Goal: Task Accomplishment & Management: Use online tool/utility

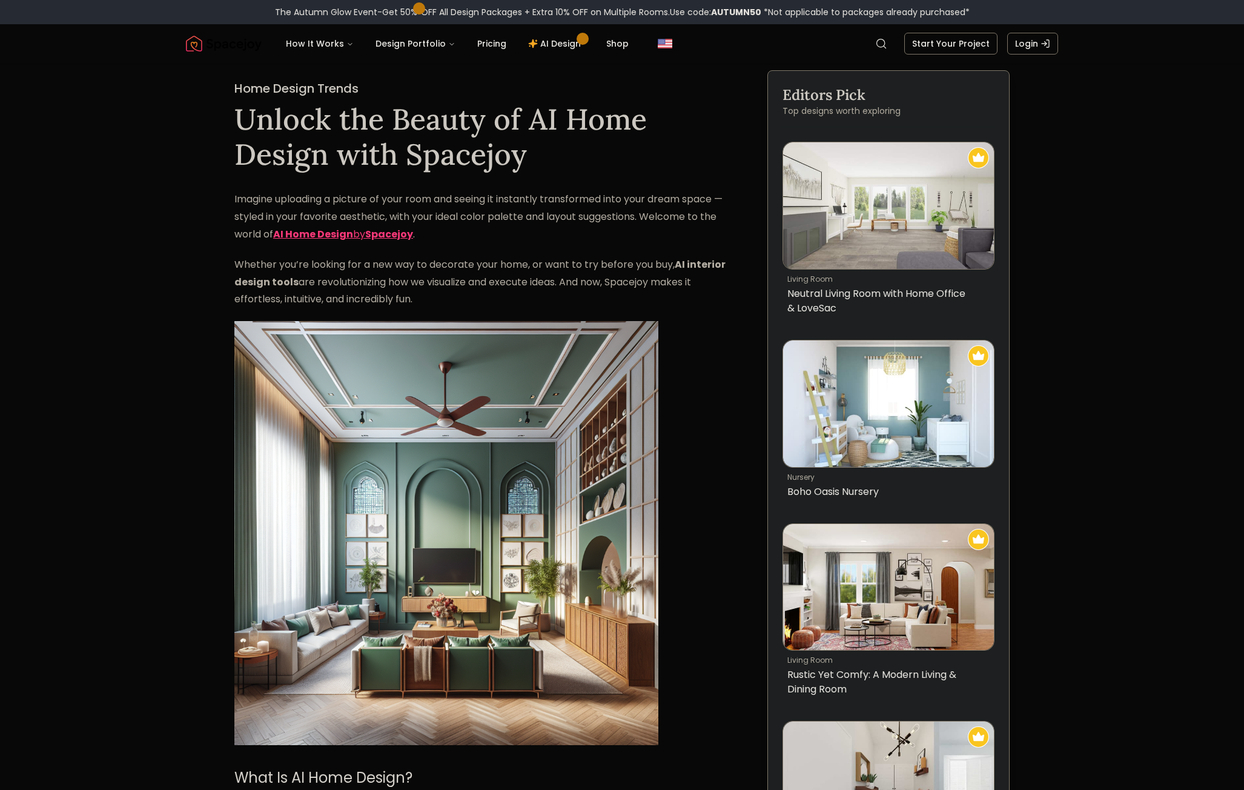
click at [368, 234] on link "AI Home Design by Spacejoy" at bounding box center [343, 234] width 140 height 14
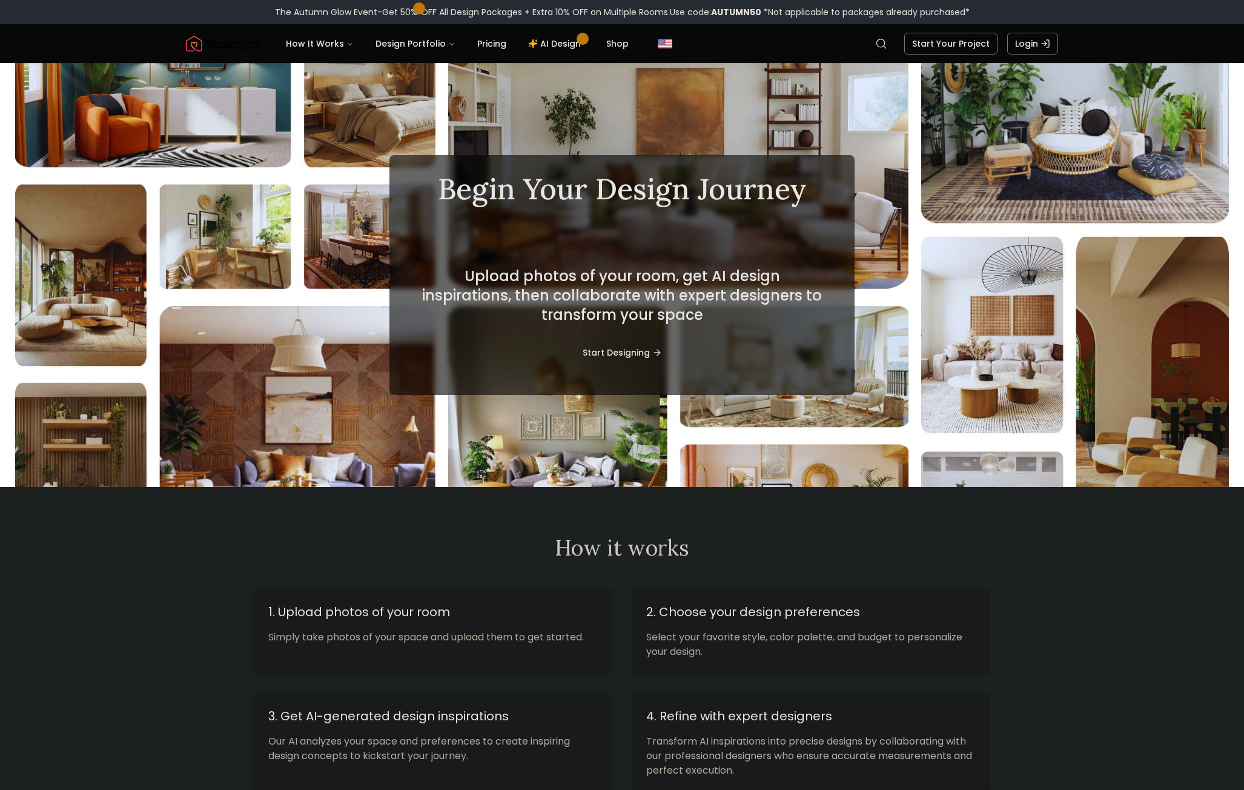
click at [643, 348] on button "Start Designing" at bounding box center [622, 352] width 118 height 27
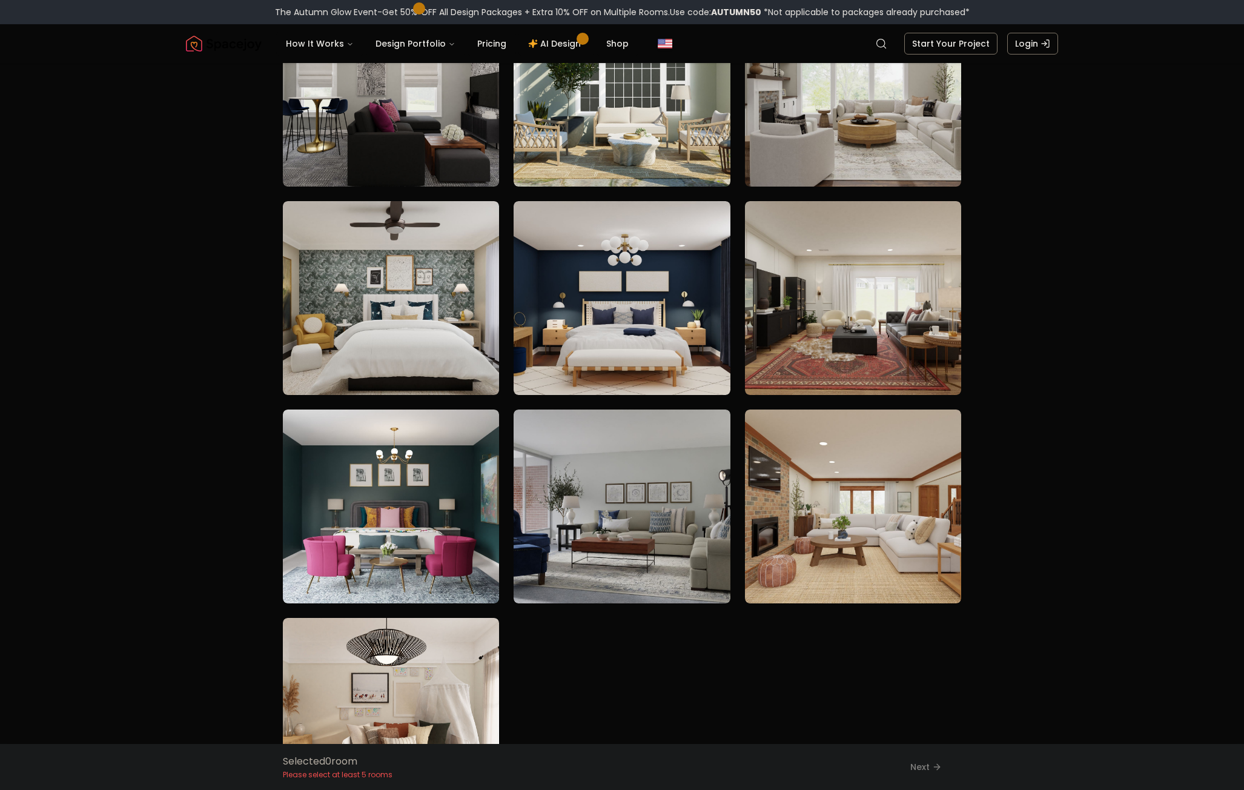
scroll to position [182, 0]
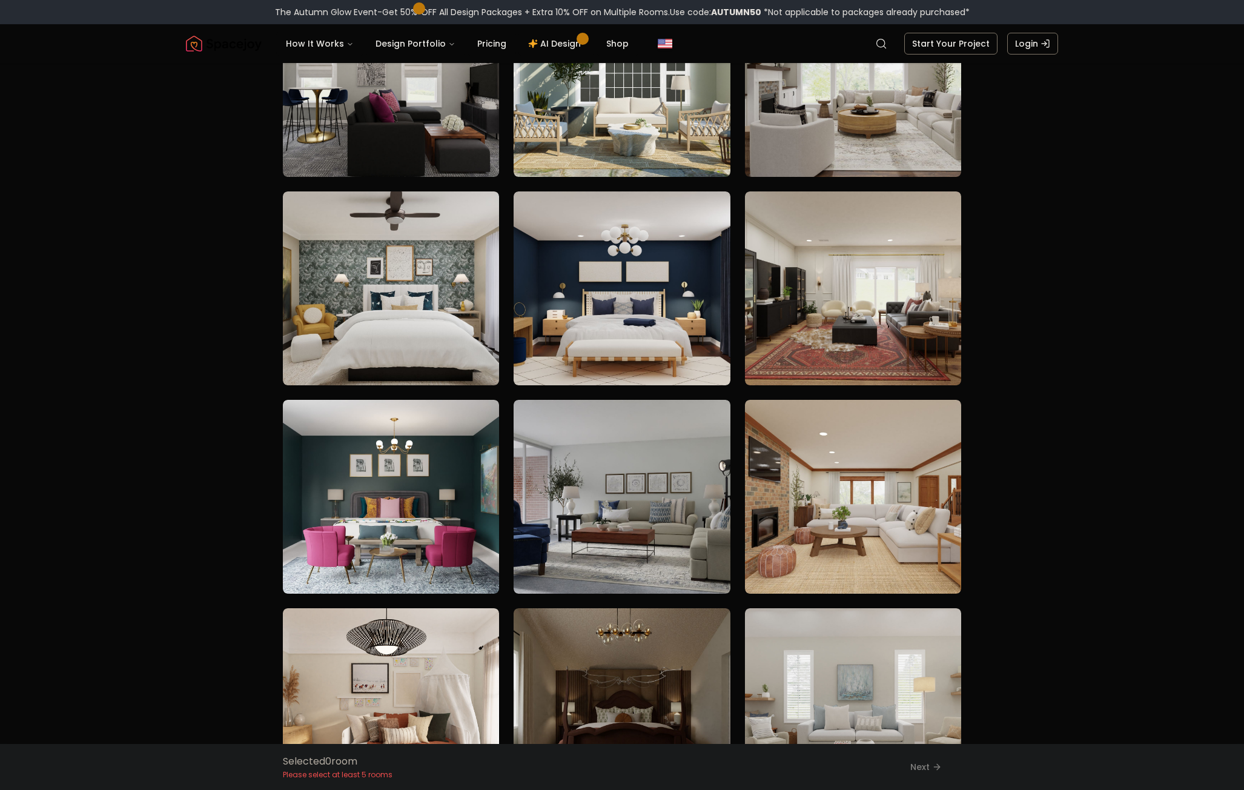
click at [816, 91] on img at bounding box center [853, 80] width 216 height 194
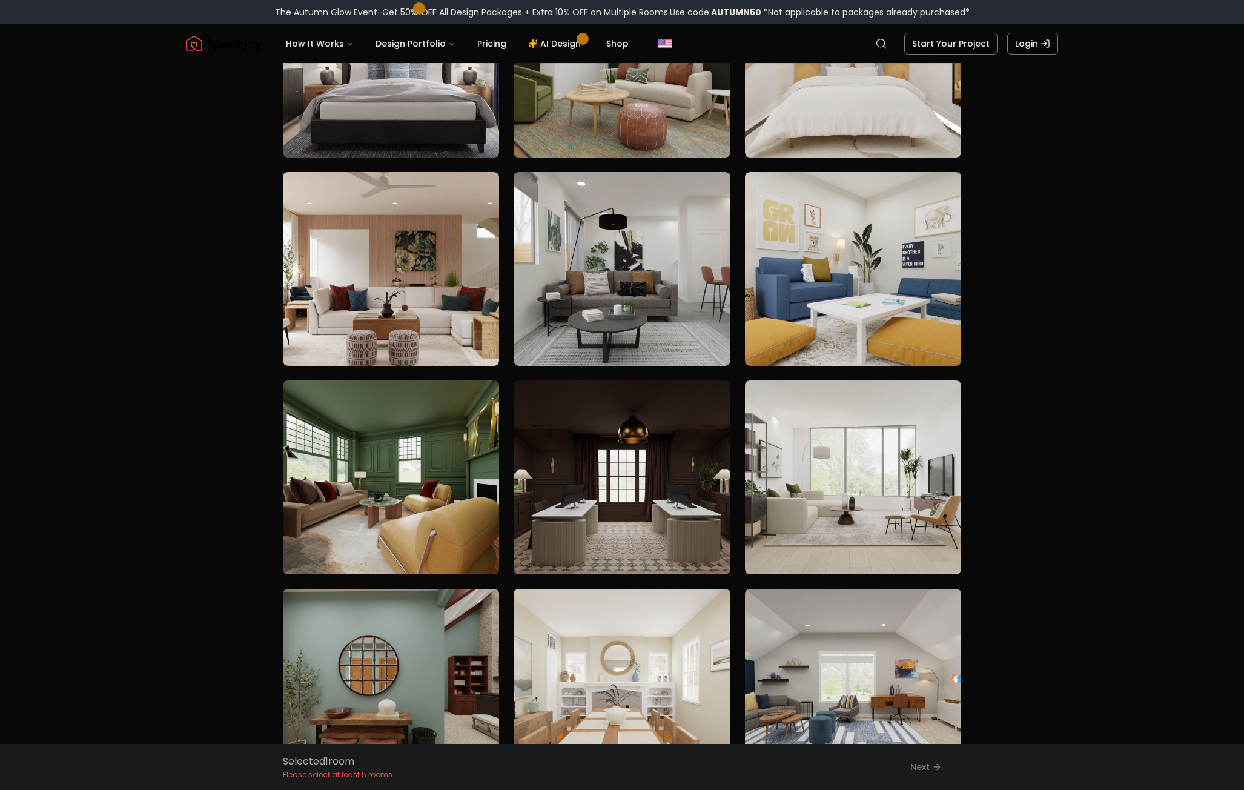
scroll to position [1453, 0]
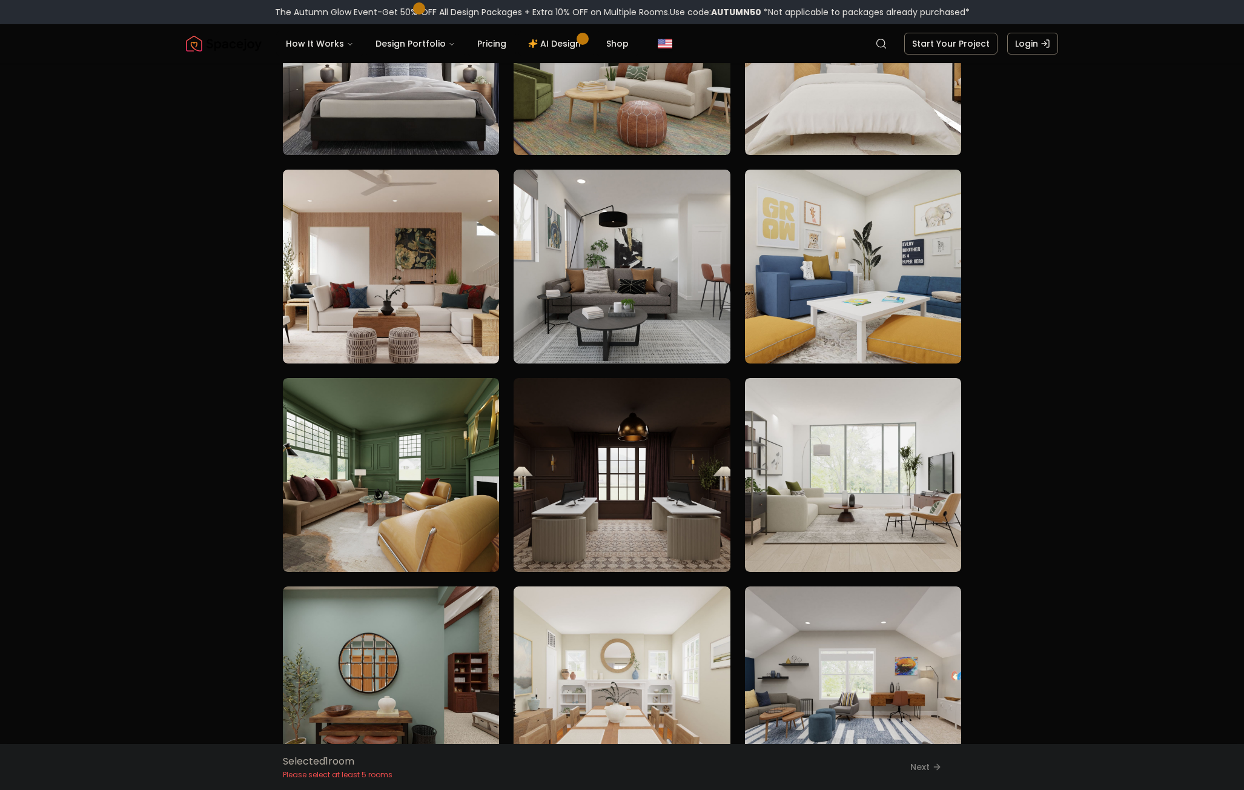
click at [610, 466] on img at bounding box center [621, 475] width 216 height 194
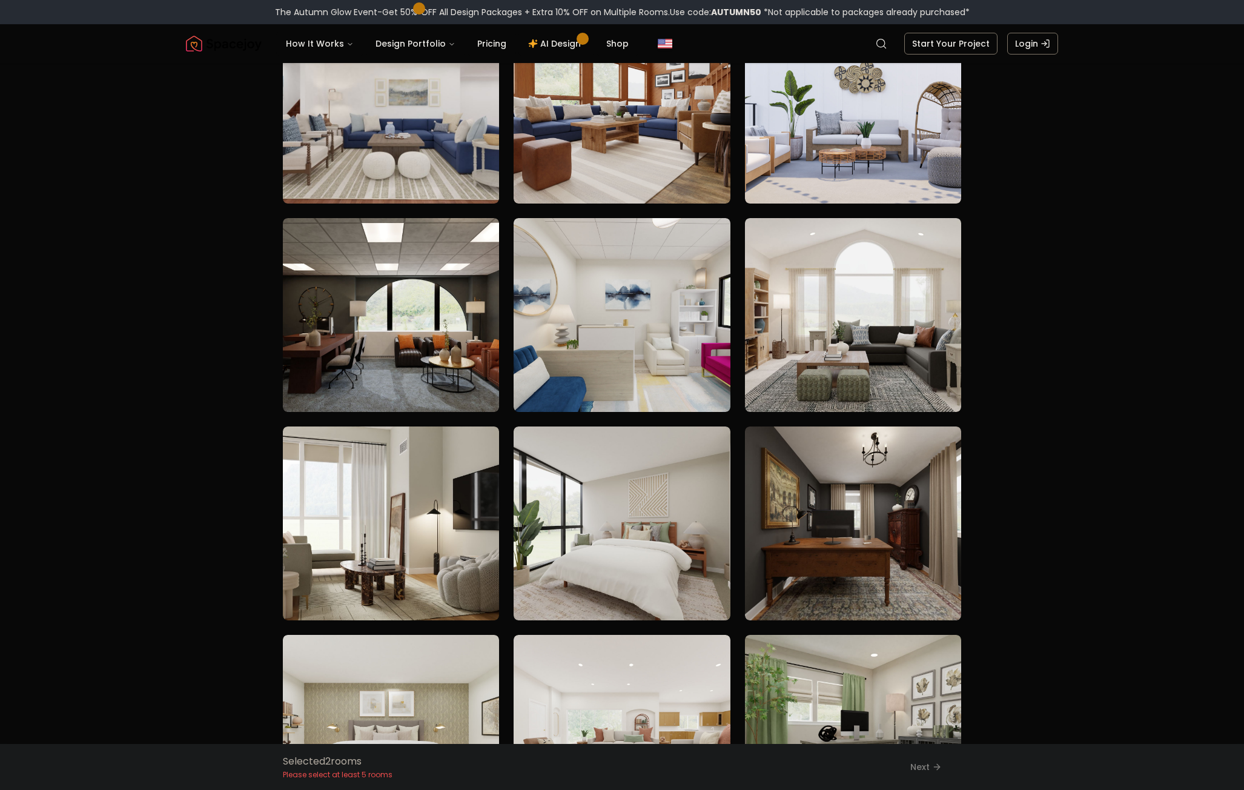
scroll to position [3572, 0]
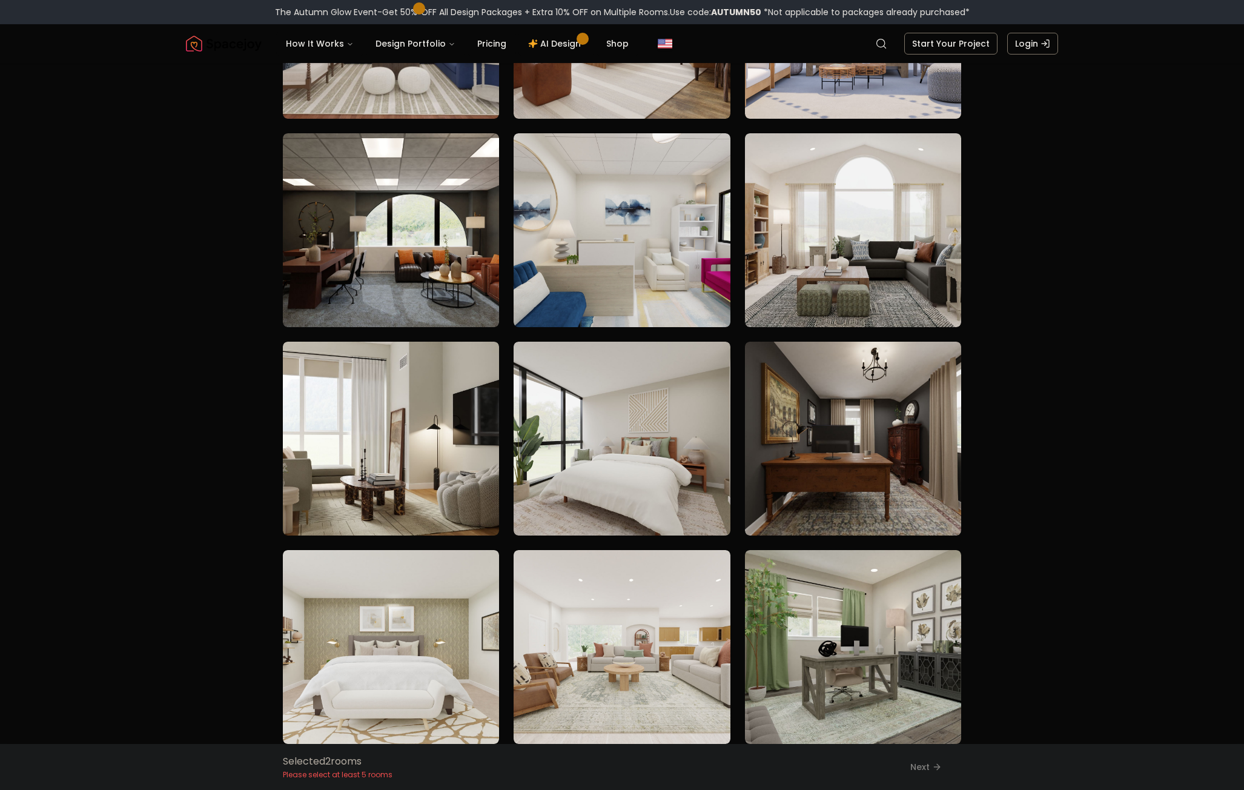
click at [799, 452] on img at bounding box center [853, 438] width 216 height 194
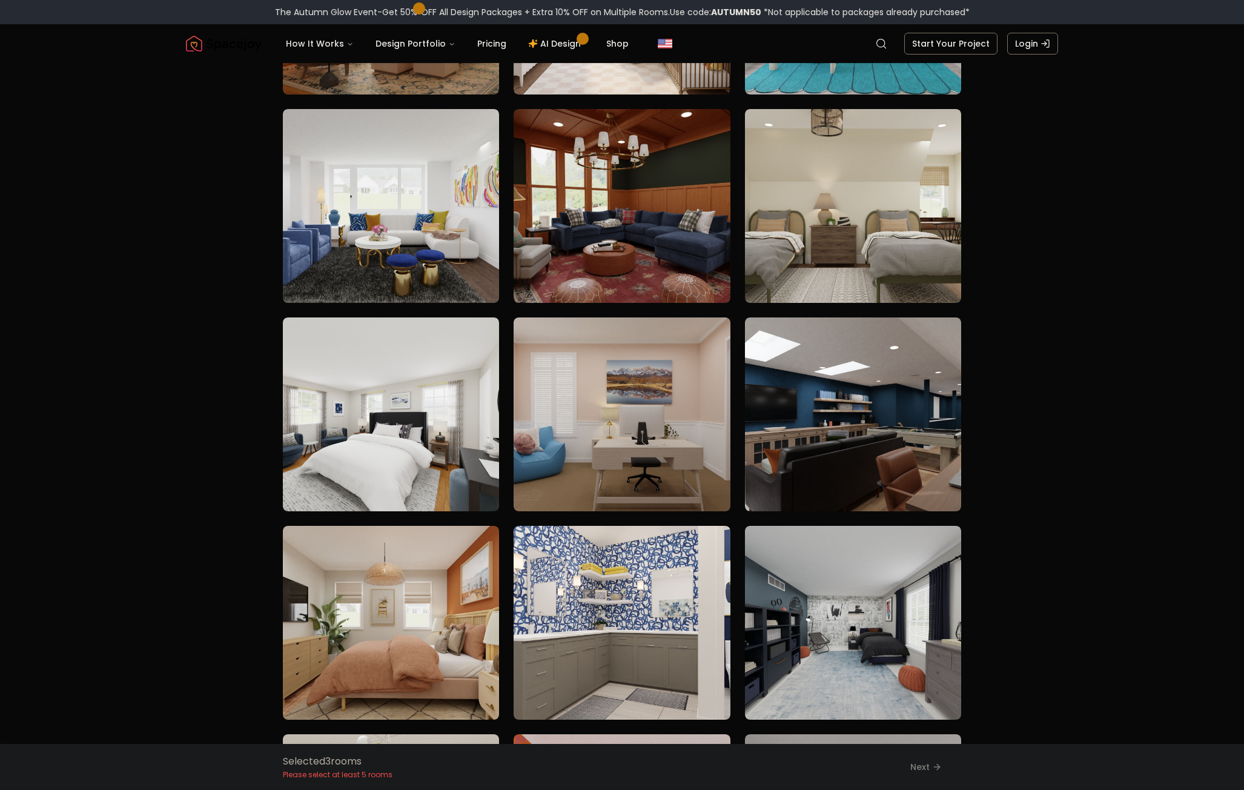
scroll to position [4481, 0]
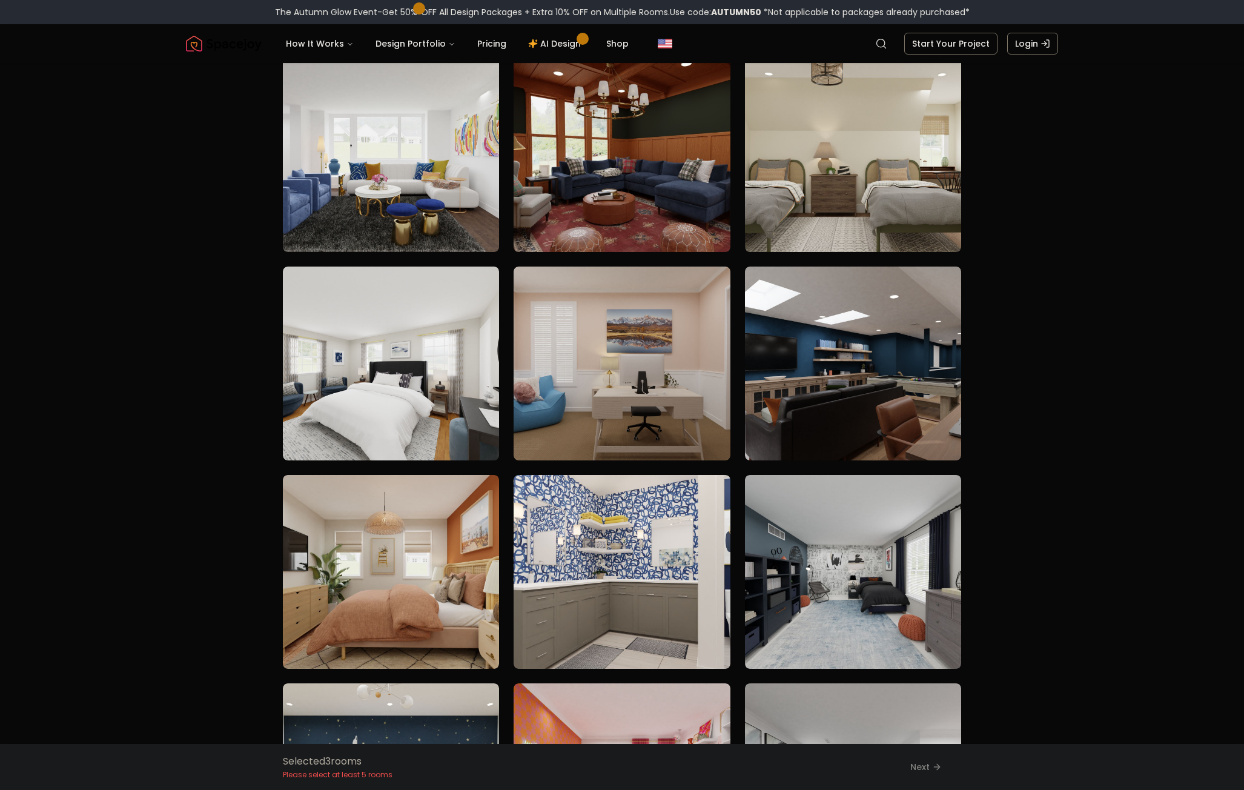
click at [820, 396] on img at bounding box center [853, 363] width 216 height 194
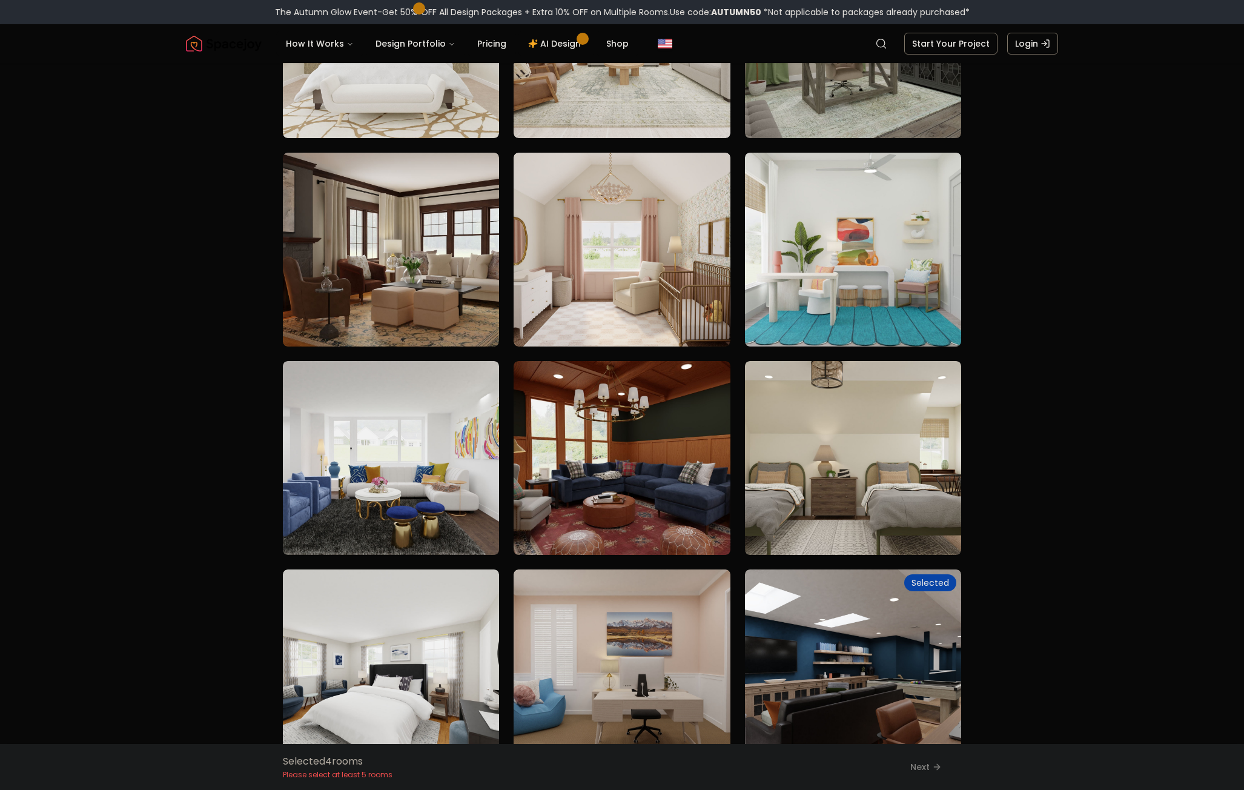
scroll to position [3996, 0]
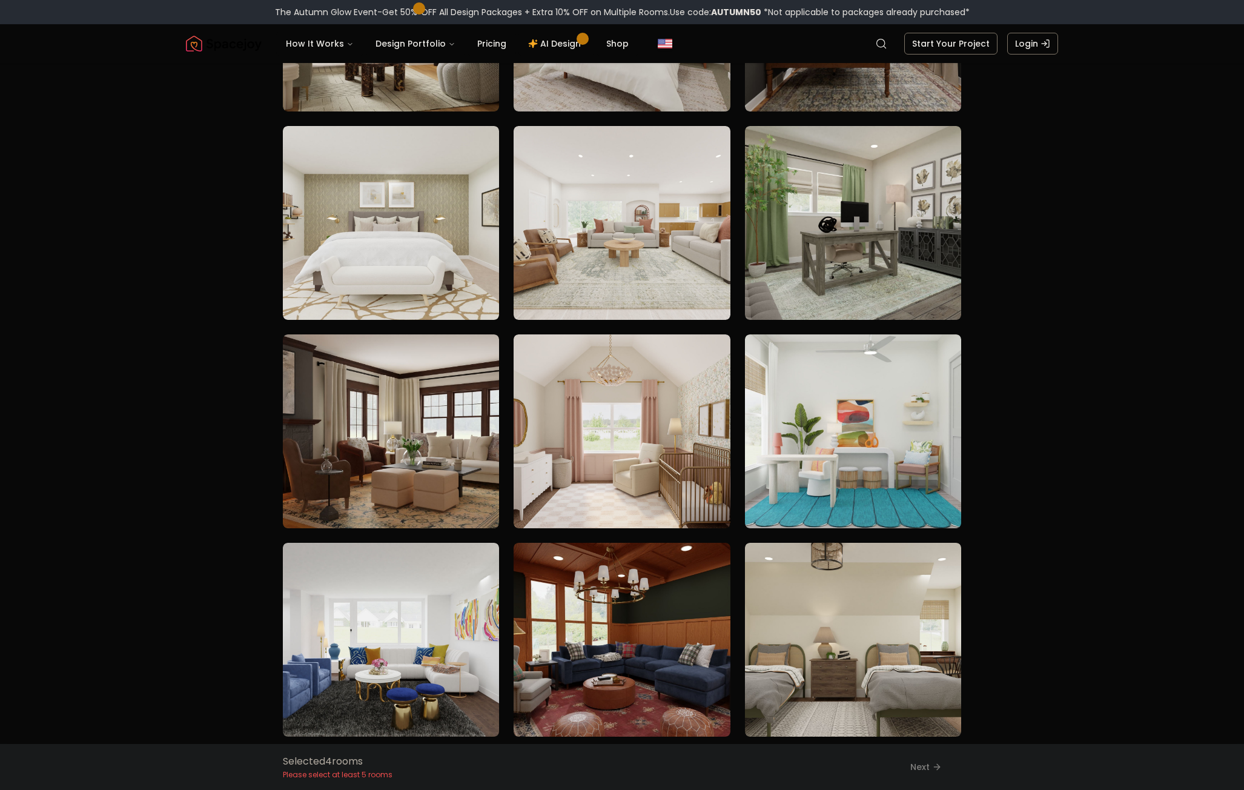
click at [373, 426] on img at bounding box center [391, 431] width 216 height 194
click at [602, 664] on img at bounding box center [621, 640] width 216 height 194
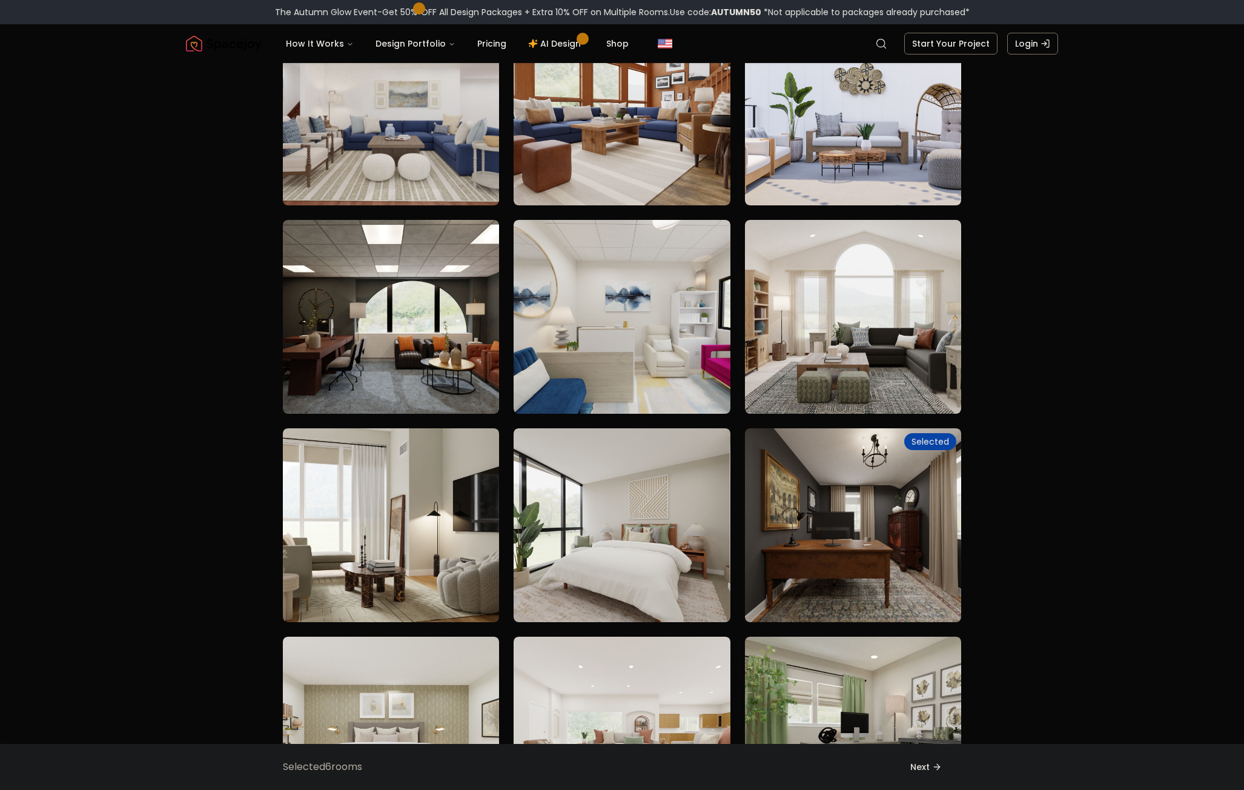
scroll to position [3270, 0]
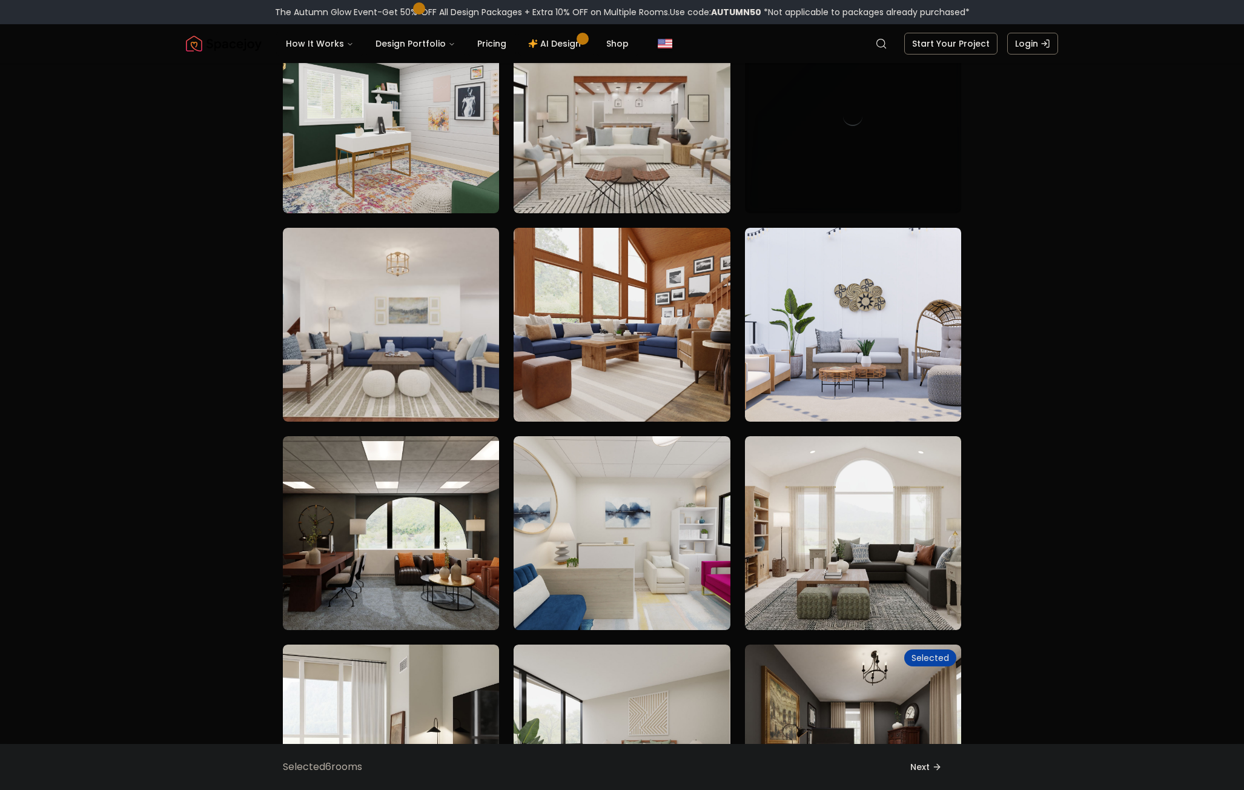
click at [425, 470] on img at bounding box center [391, 533] width 216 height 194
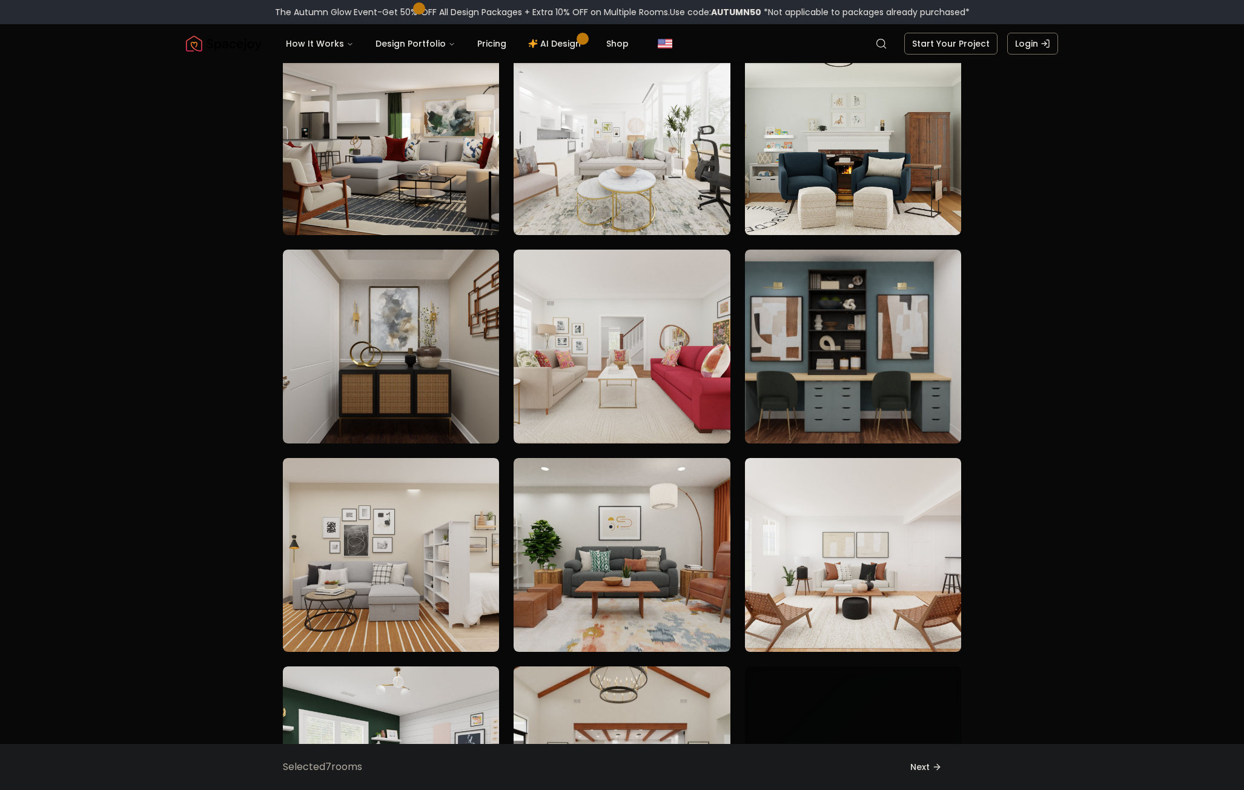
scroll to position [2422, 0]
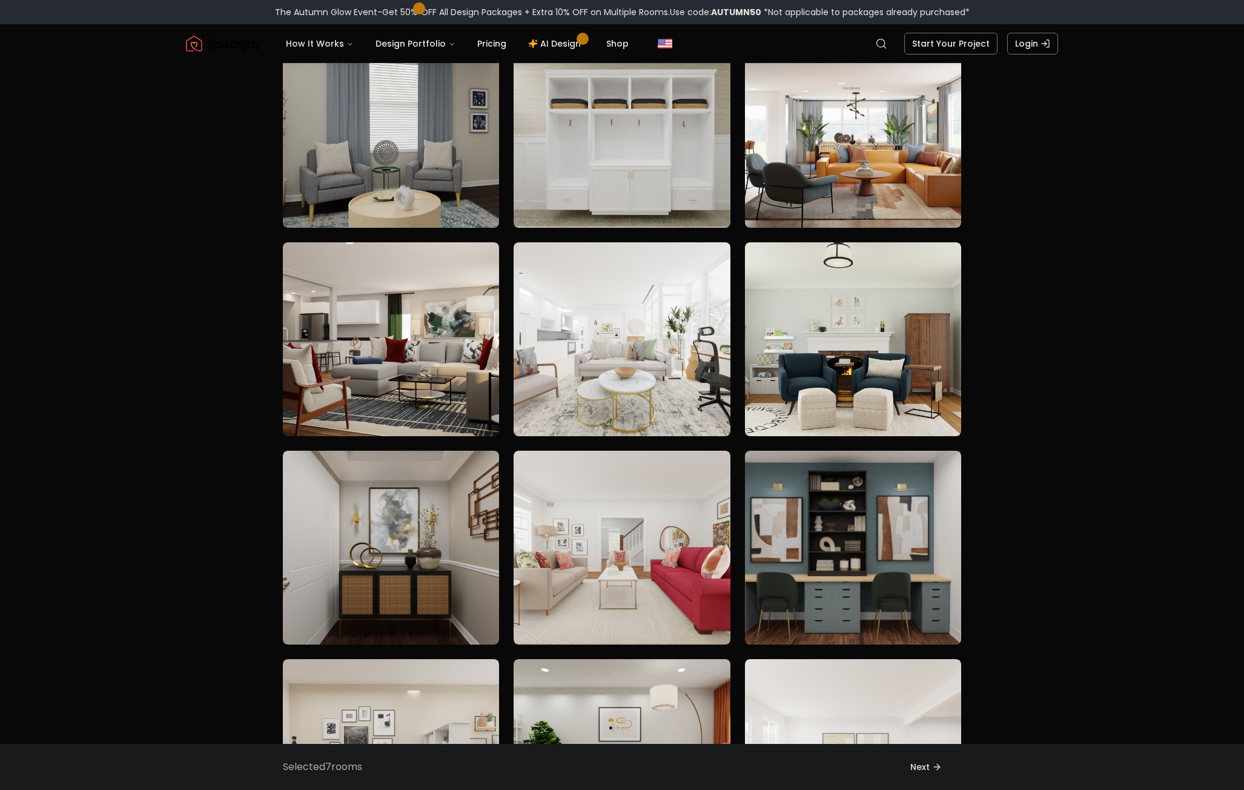
click at [907, 502] on img at bounding box center [853, 547] width 216 height 194
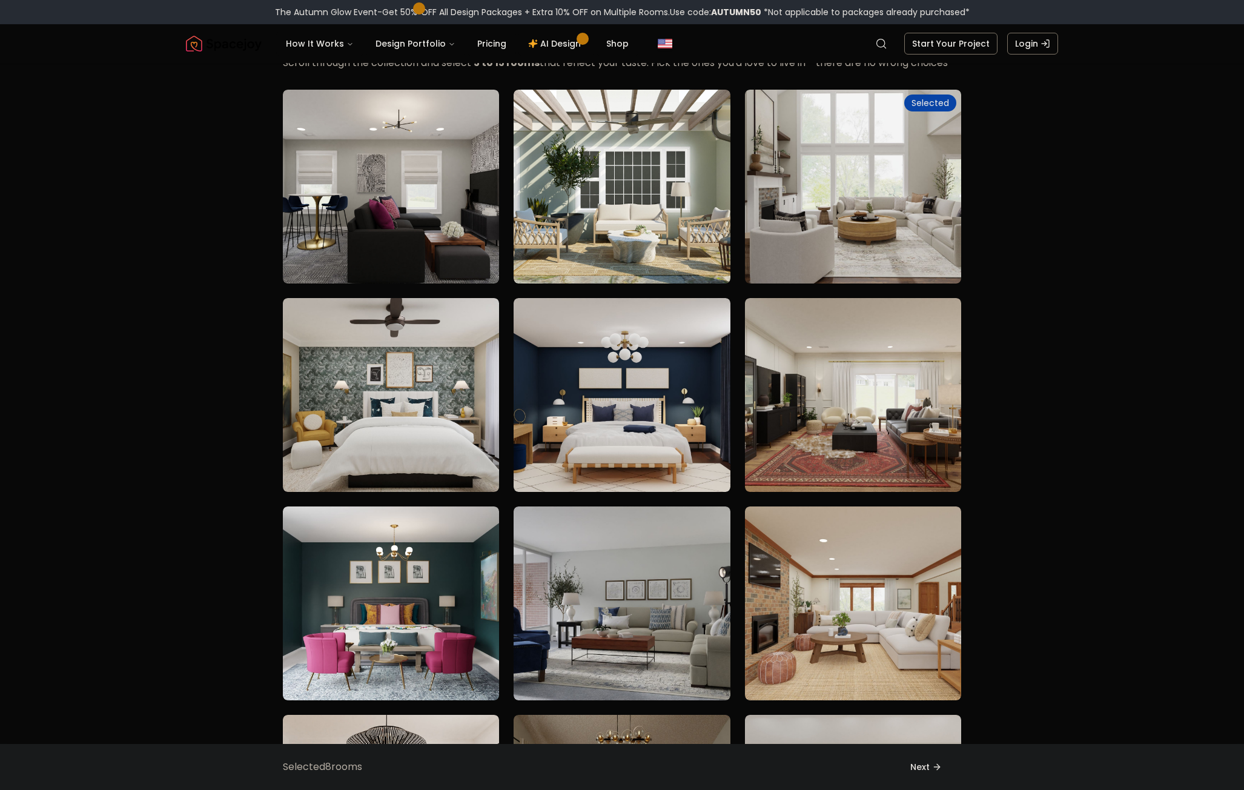
scroll to position [0, 0]
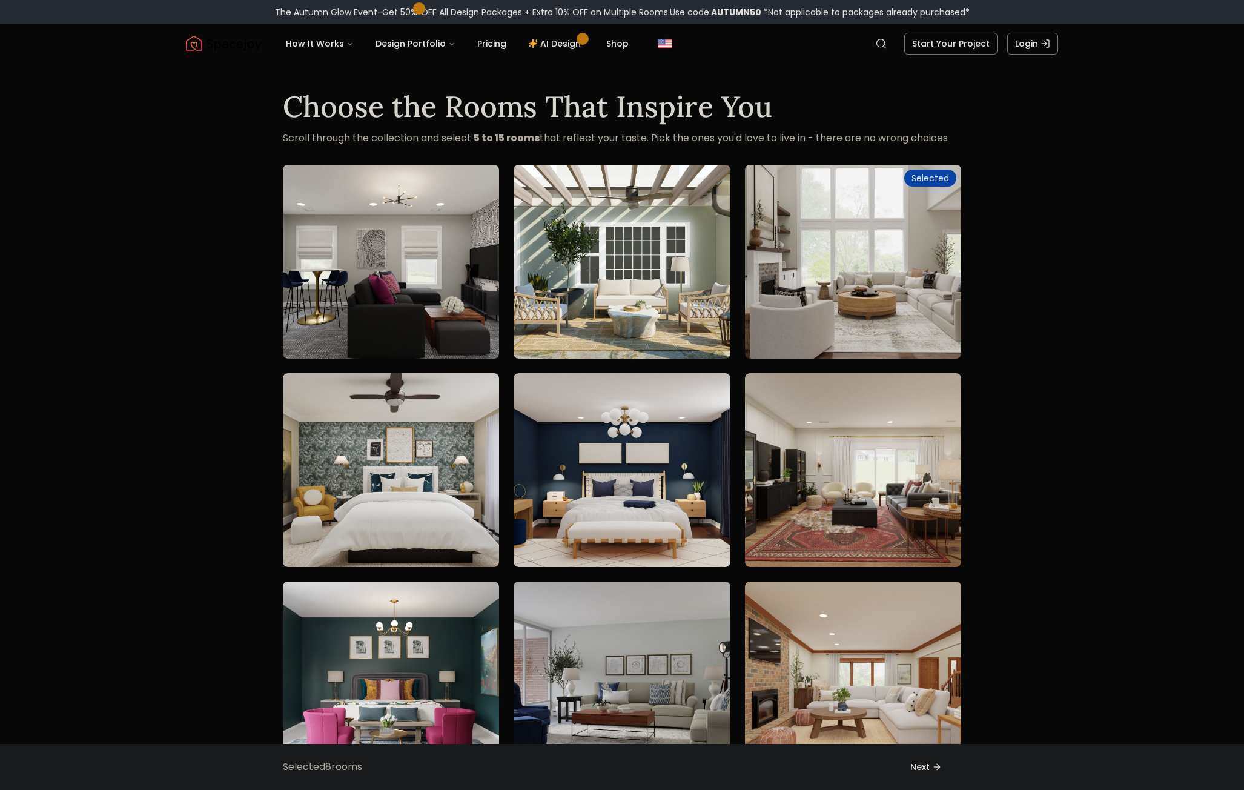
click at [935, 771] on icon at bounding box center [937, 767] width 10 height 10
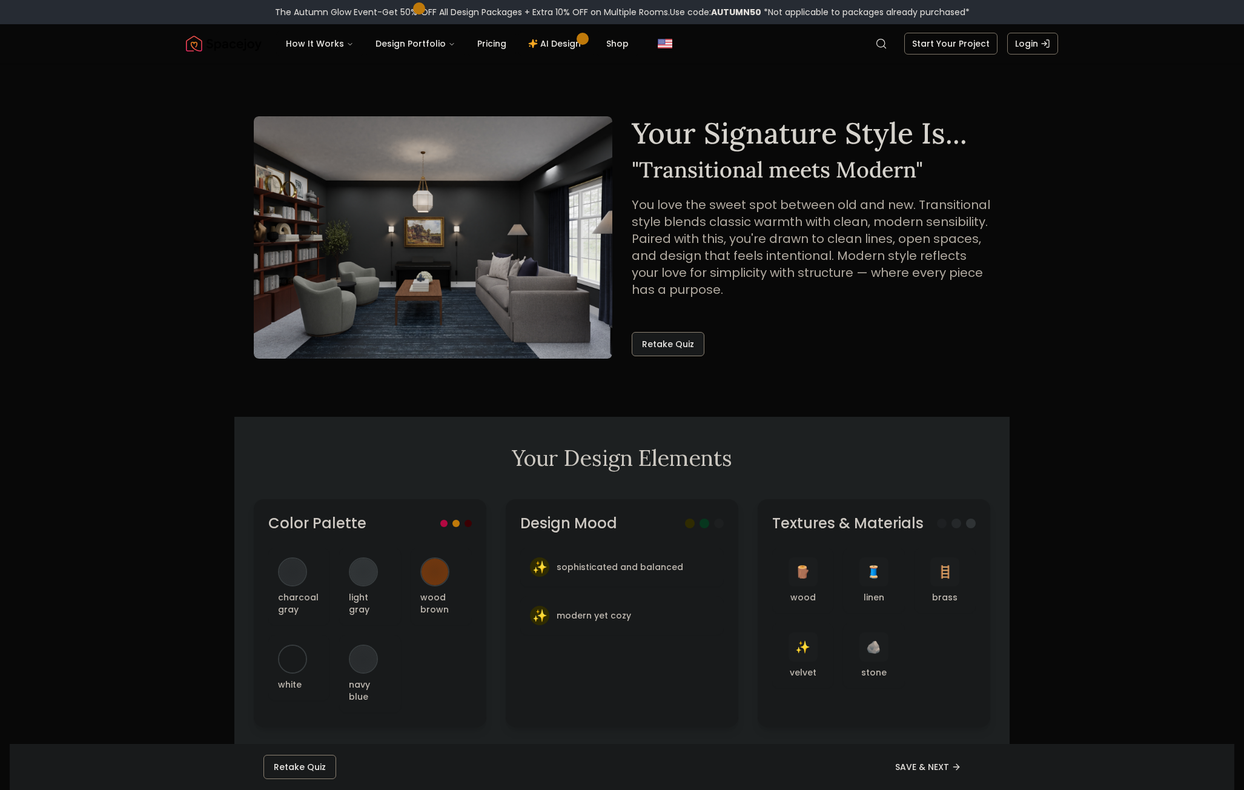
click at [911, 754] on button "SAVE & NEXT" at bounding box center [928, 766] width 105 height 27
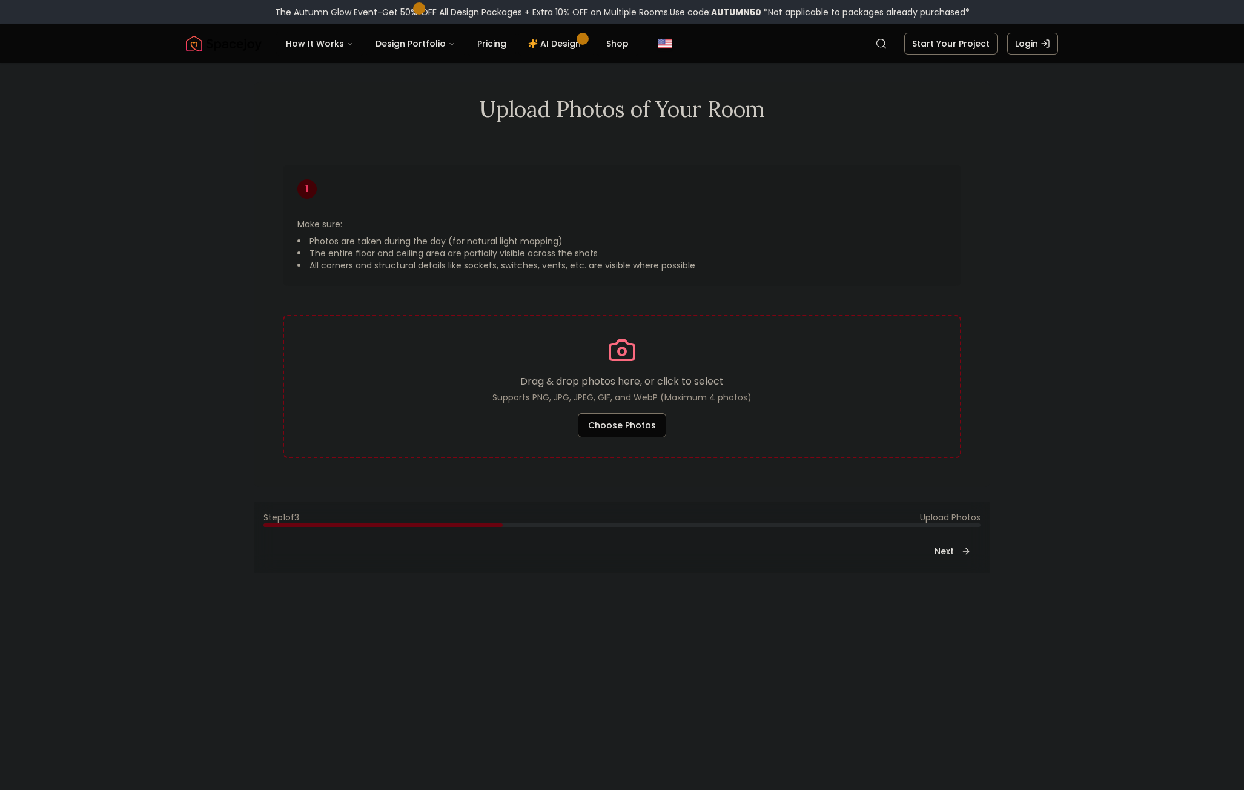
click at [630, 425] on button "Choose Photos" at bounding box center [622, 425] width 88 height 24
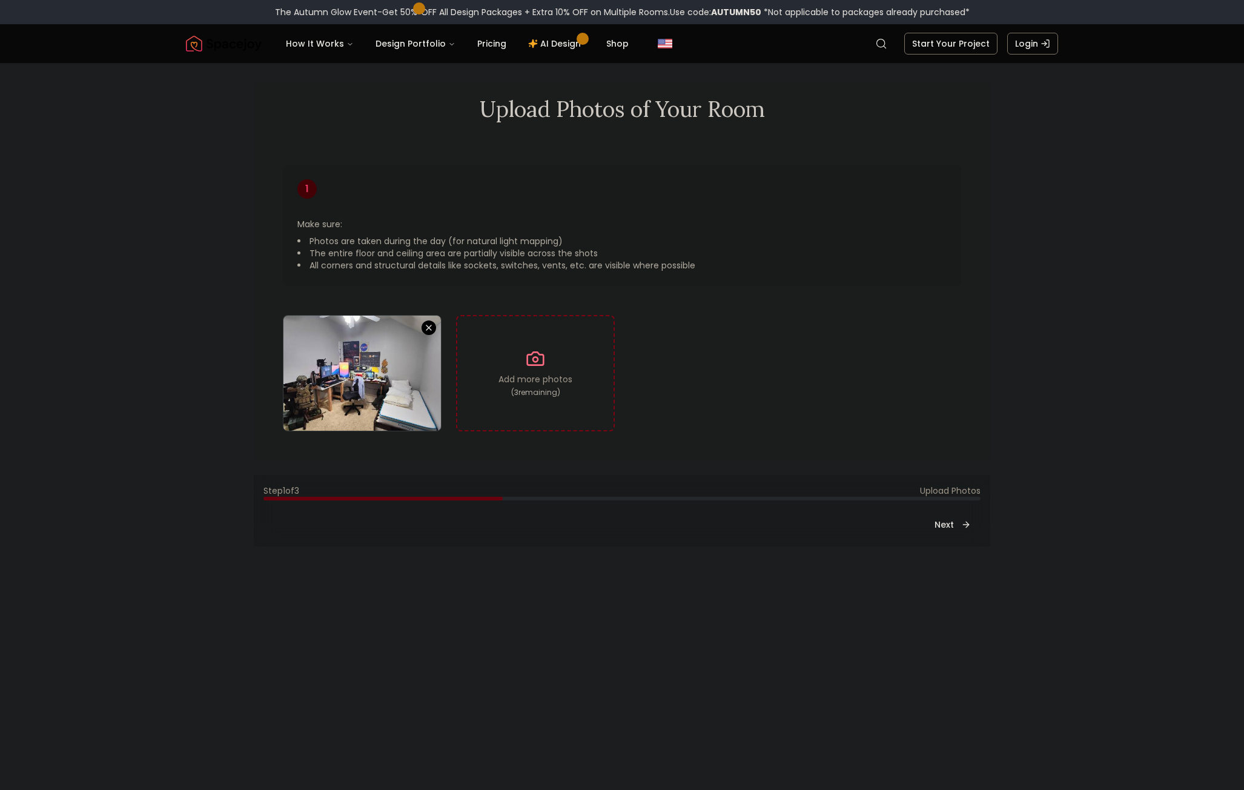
click at [954, 527] on button "Next" at bounding box center [953, 524] width 56 height 24
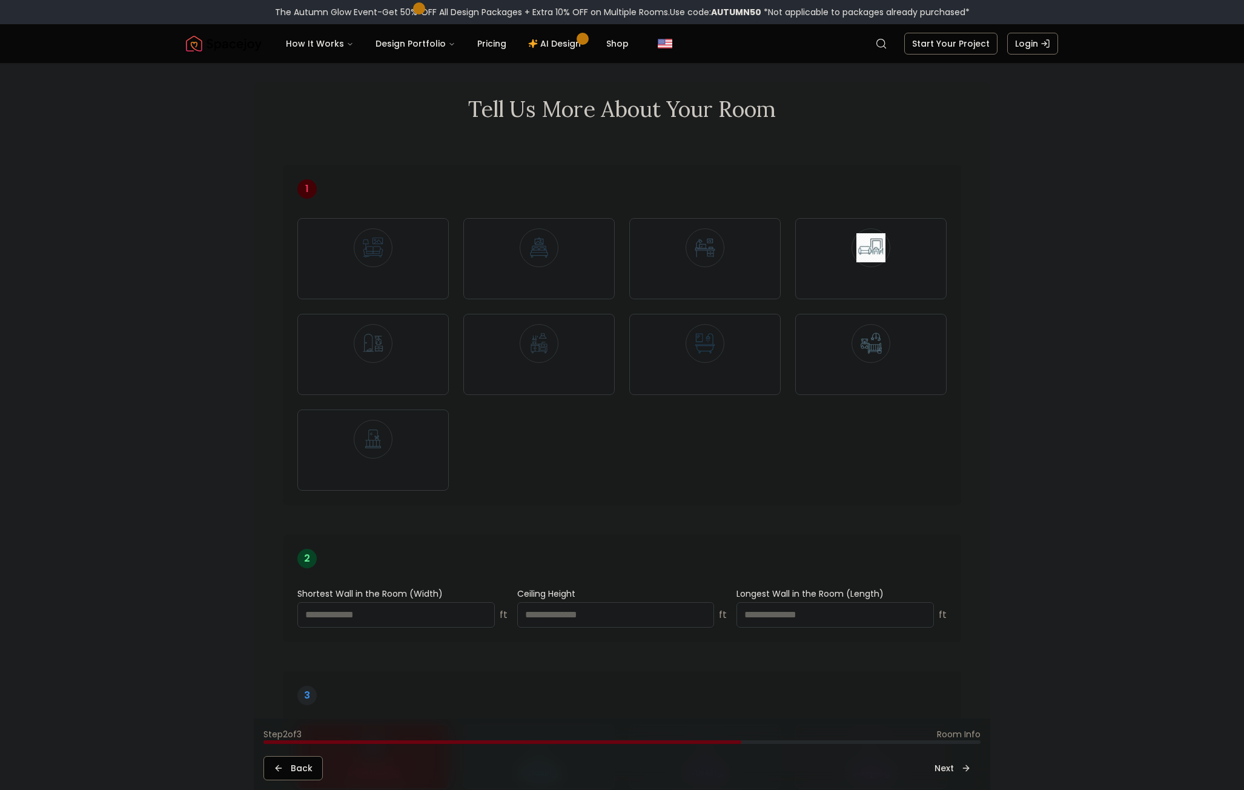
click at [747, 258] on div "Home Office" at bounding box center [704, 258] width 131 height 61
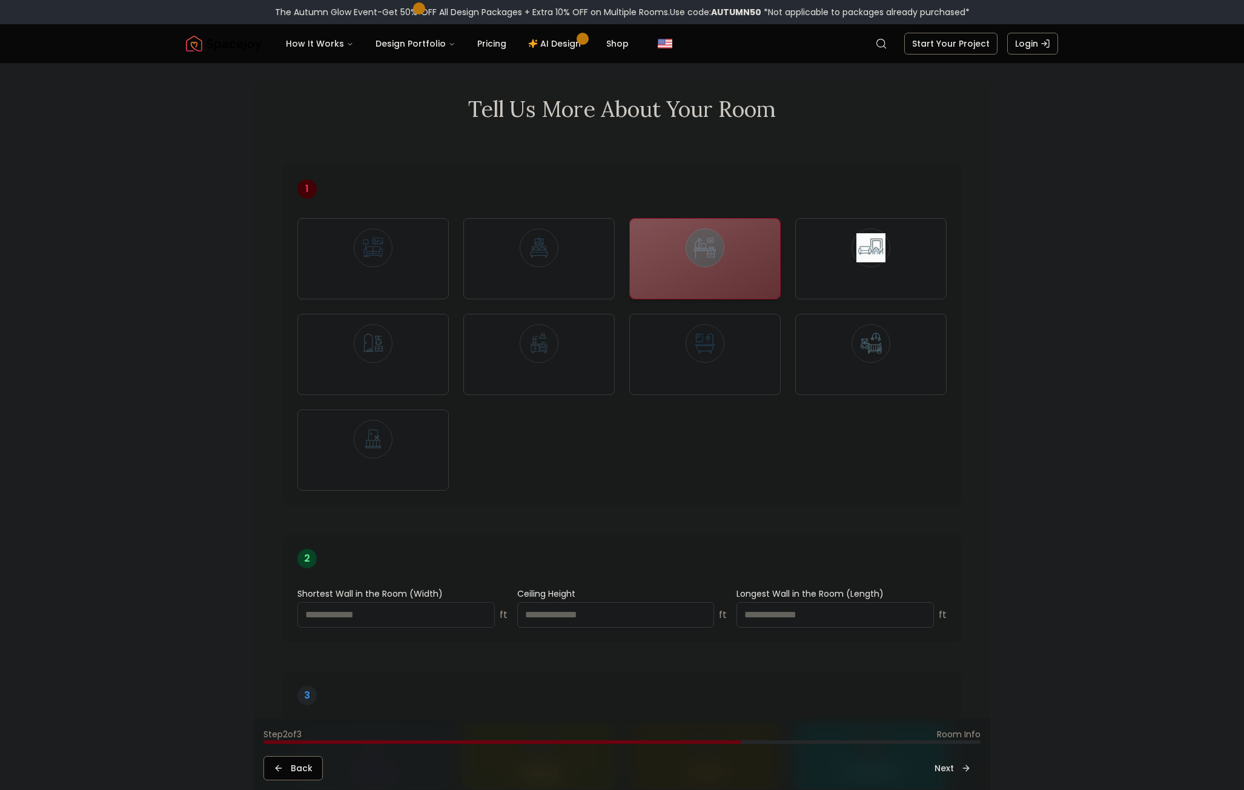
click at [397, 620] on input "number" at bounding box center [395, 614] width 197 height 25
type input "**"
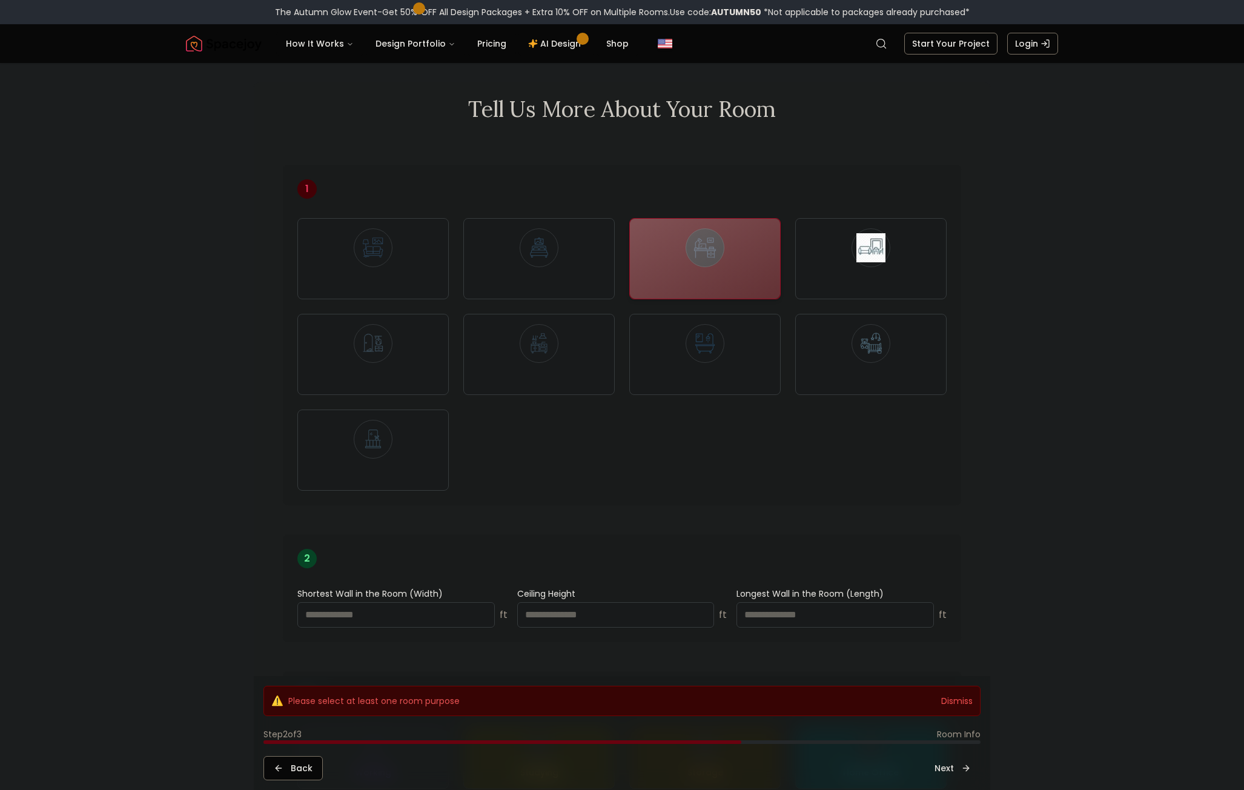
scroll to position [363, 0]
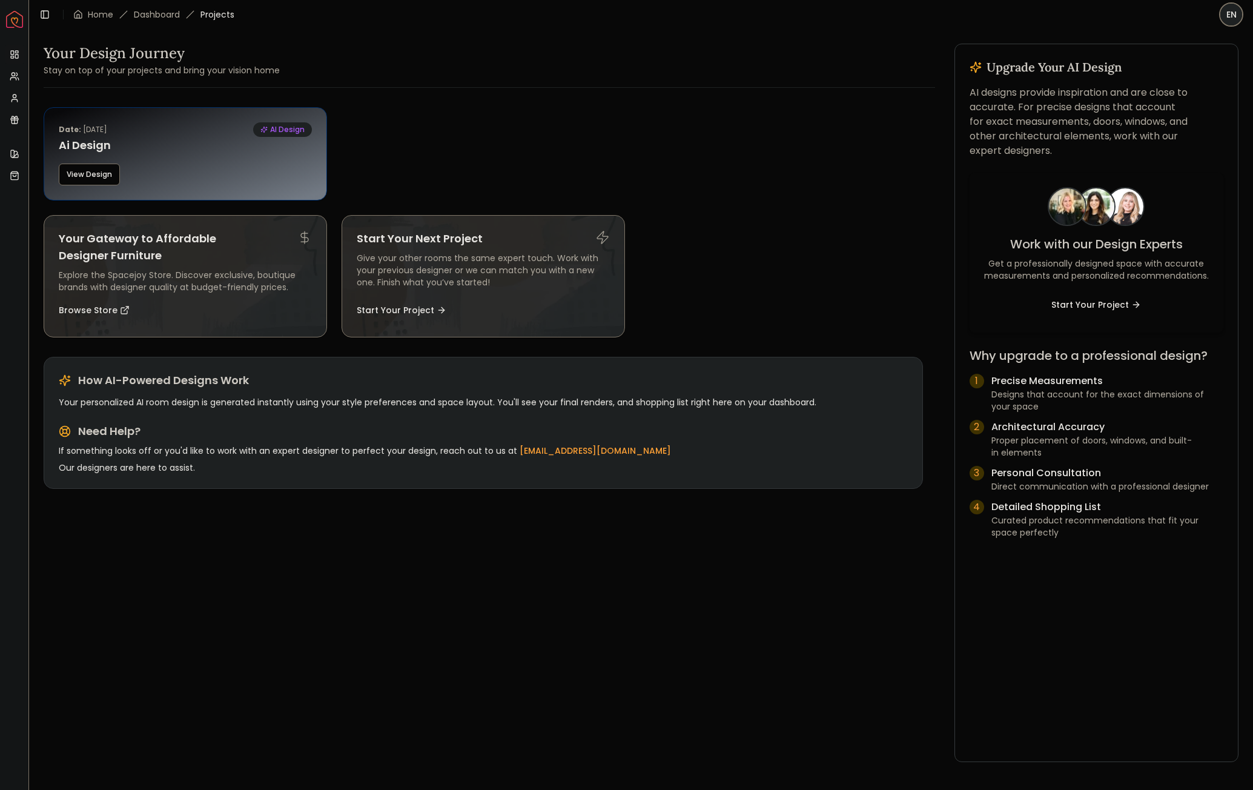
click at [81, 177] on button "View Design" at bounding box center [89, 174] width 61 height 22
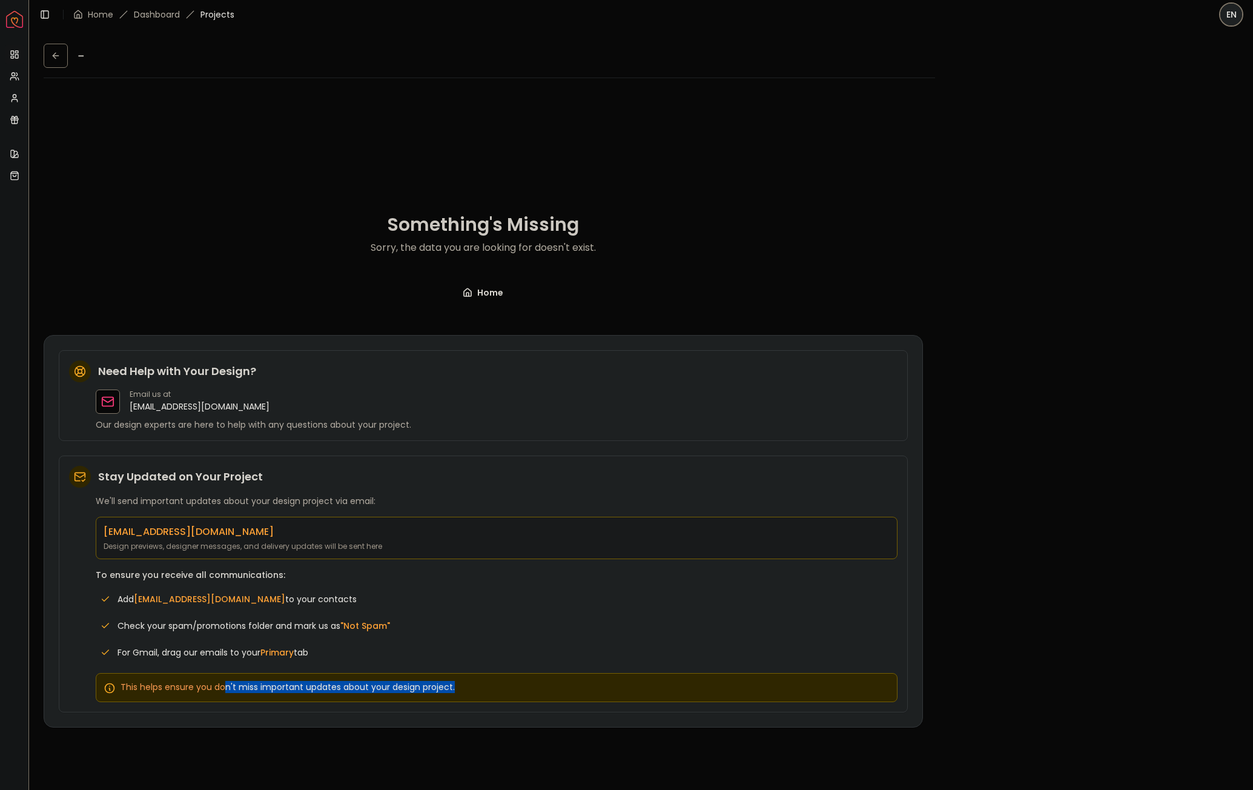
drag, startPoint x: 223, startPoint y: 691, endPoint x: 561, endPoint y: 559, distance: 361.9
click at [572, 699] on div "This helps ensure you don't miss important updates about your design project." at bounding box center [497, 687] width 802 height 29
click at [487, 296] on link "Home" at bounding box center [482, 292] width 79 height 27
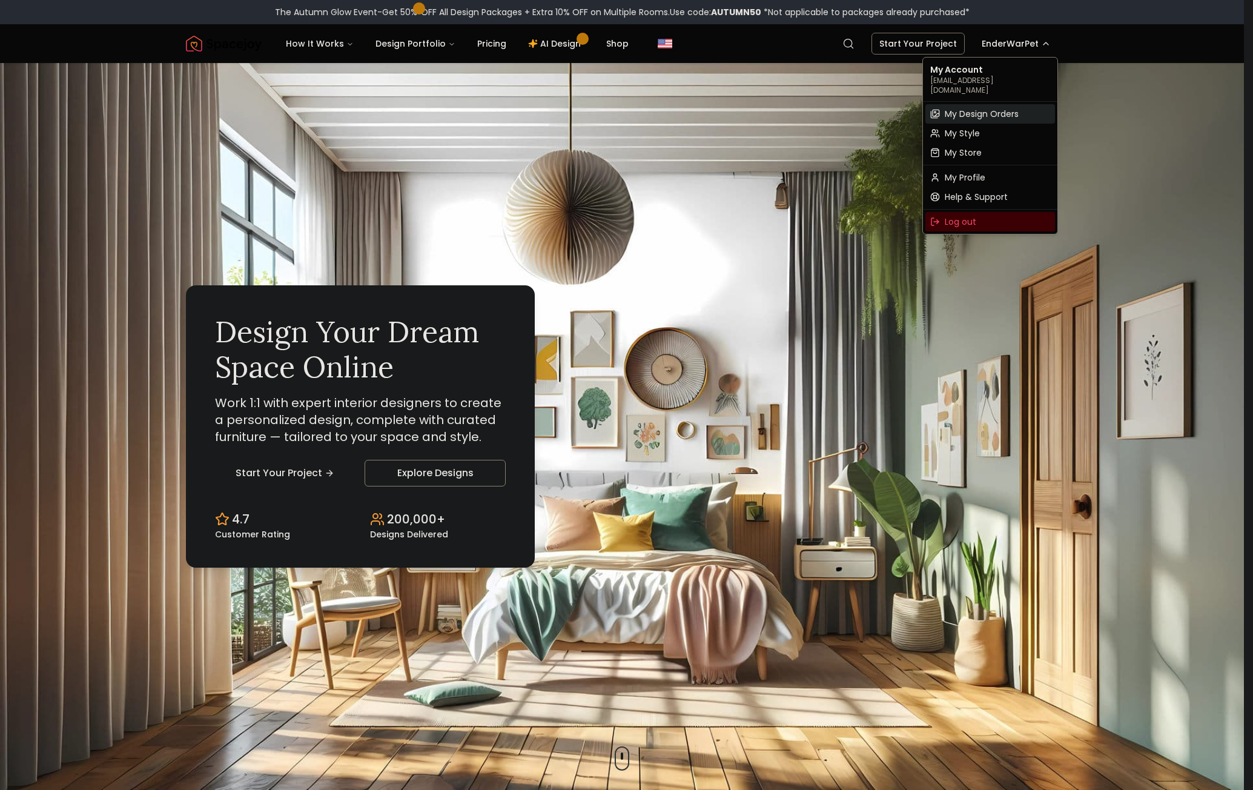
click at [985, 108] on span "My Design Orders" at bounding box center [982, 114] width 74 height 12
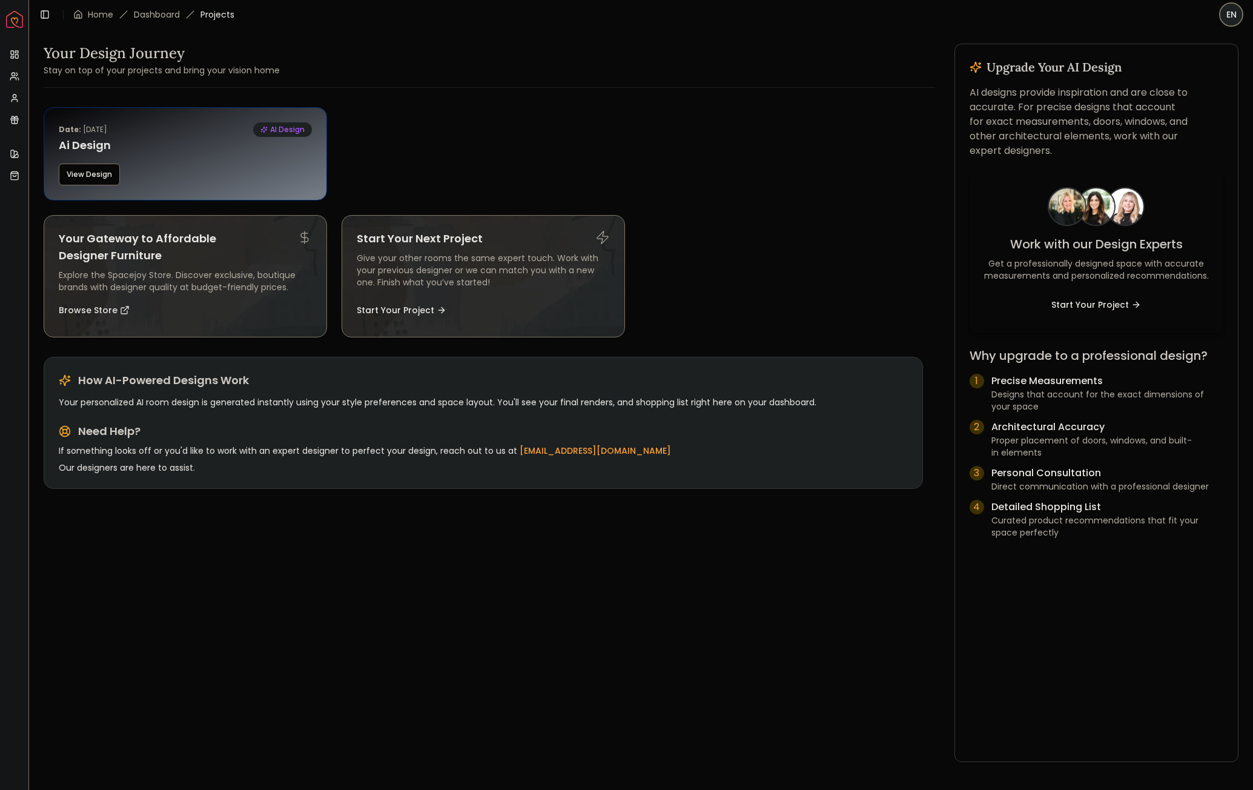
click at [89, 174] on button "View Design" at bounding box center [89, 174] width 61 height 22
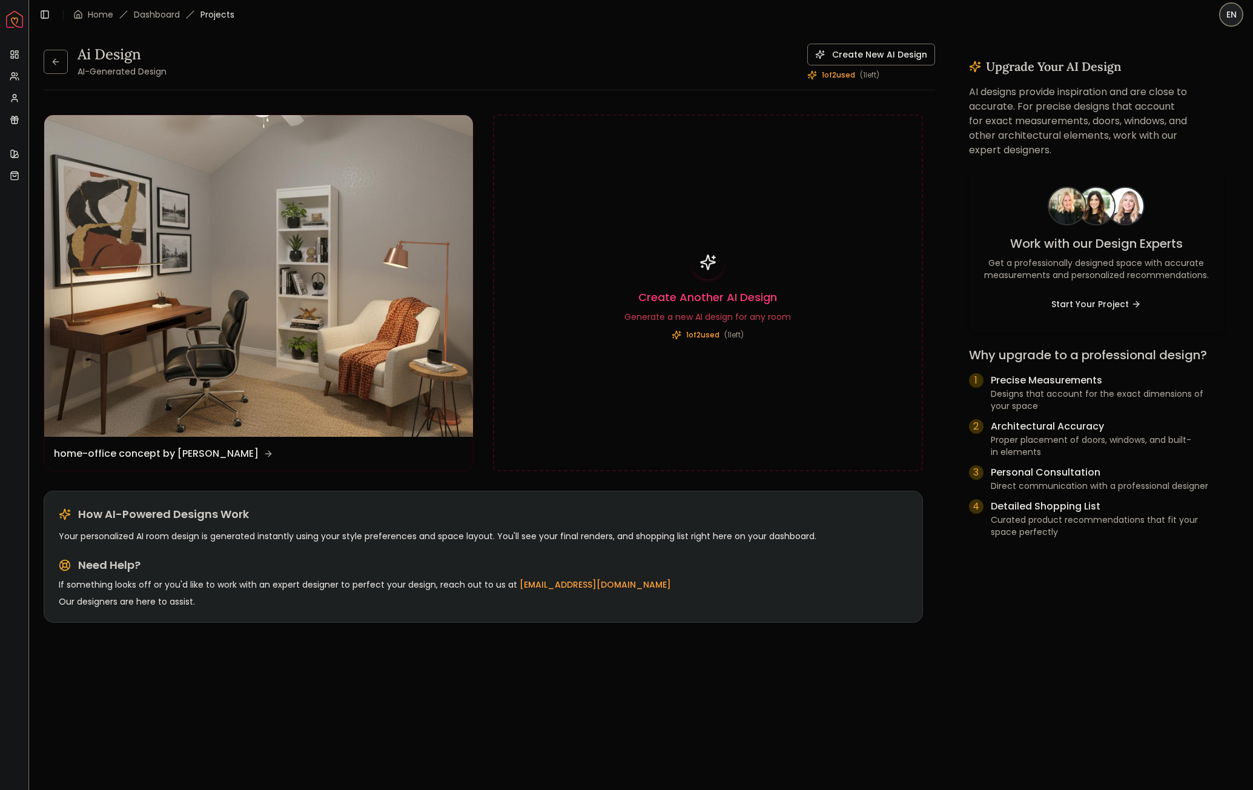
drag, startPoint x: 271, startPoint y: 760, endPoint x: 416, endPoint y: 612, distance: 208.1
click at [280, 744] on div "Ai Design AI-Generated Design Create New AI Design 1 of 2 used ( 1 left) Design…" at bounding box center [483, 438] width 879 height 677
click at [1235, 12] on html "Spacejoy Dashboard Overview Projects My Referrals My Profile Gift Card Balance …" at bounding box center [626, 395] width 1253 height 790
click at [1152, 72] on div "Log out" at bounding box center [1175, 79] width 130 height 19
